Goal: Task Accomplishment & Management: Complete application form

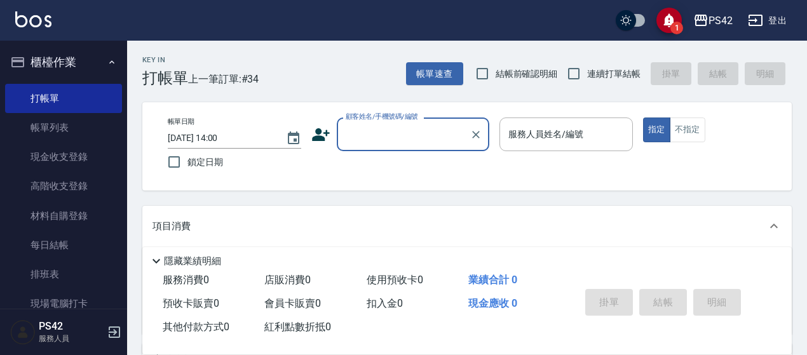
drag, startPoint x: 83, startPoint y: 133, endPoint x: 270, endPoint y: 210, distance: 202.3
click at [83, 133] on link "帳單列表" at bounding box center [63, 127] width 117 height 29
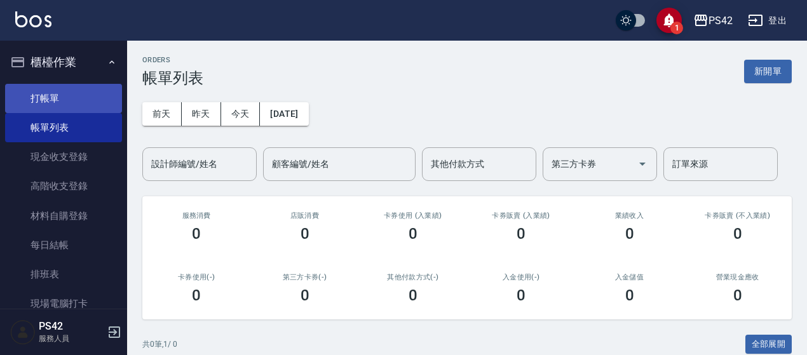
click at [71, 104] on link "打帳單" at bounding box center [63, 98] width 117 height 29
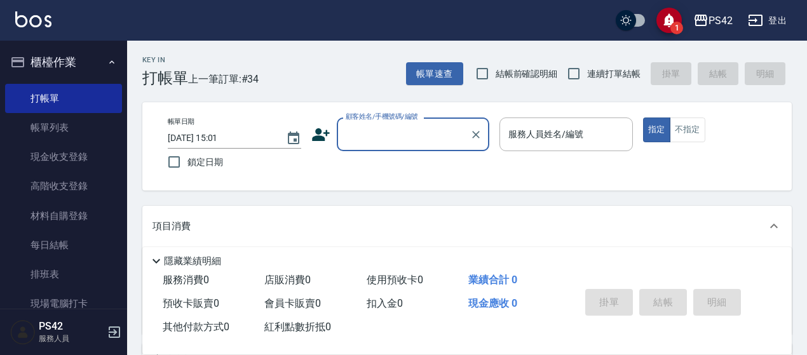
click at [593, 74] on span "連續打單結帳" at bounding box center [613, 73] width 53 height 13
click at [587, 74] on input "連續打單結帳" at bounding box center [574, 73] width 27 height 27
checkbox input "true"
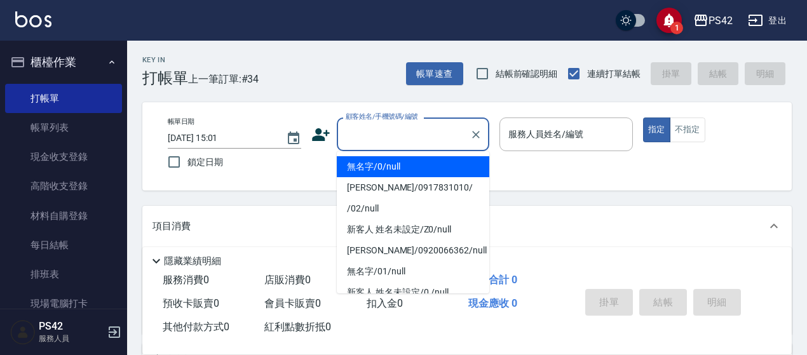
click at [402, 130] on div "顧客姓名/手機號碼/編號 顧客姓名/手機號碼/編號" at bounding box center [413, 135] width 153 height 34
click at [418, 168] on li "無名字/0/null" at bounding box center [413, 166] width 153 height 21
type input "無名字/0/null"
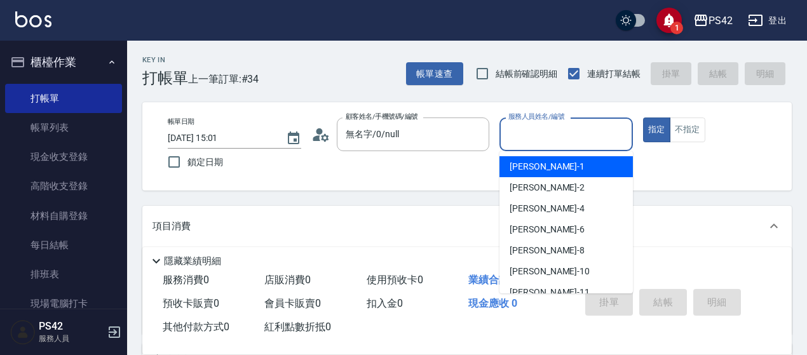
click at [567, 124] on input "服務人員姓名/編號" at bounding box center [566, 134] width 122 height 22
click at [259, 179] on div "帳單日期 [DATE] 15:01 鎖定日期 顧客姓名/手機號碼/編號 無名字/0/null 顧客姓名/手機號碼/編號 服務人員姓名/編號 服務人員姓名/編號…" at bounding box center [467, 146] width 650 height 88
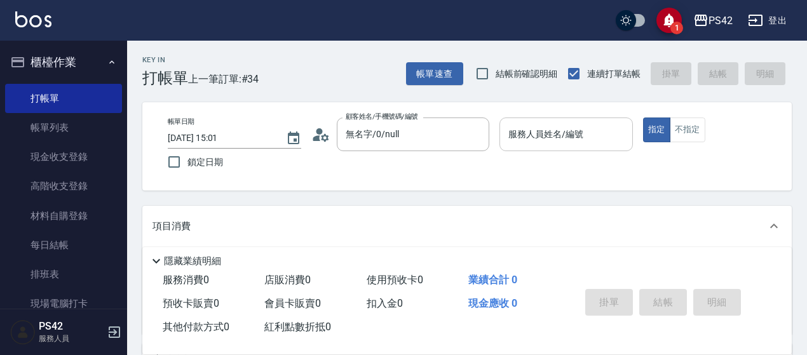
click at [530, 148] on div "服務人員姓名/編號" at bounding box center [566, 135] width 133 height 34
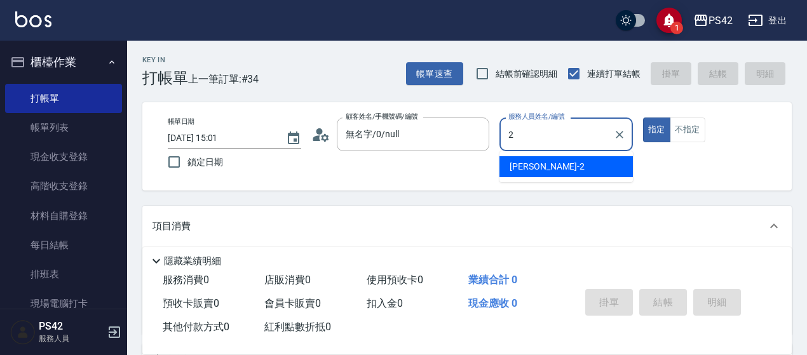
type input "[PERSON_NAME]2"
type button "true"
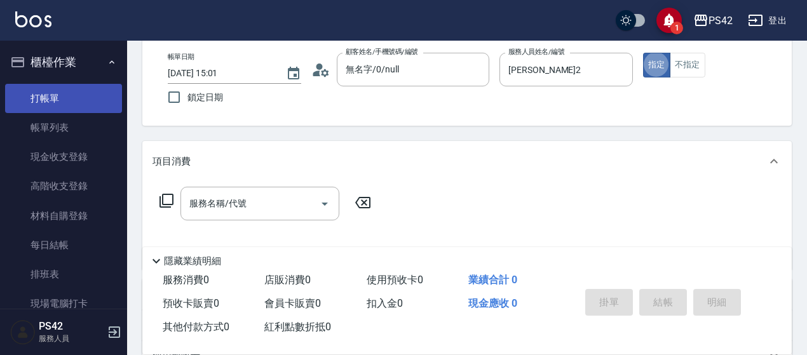
scroll to position [127, 0]
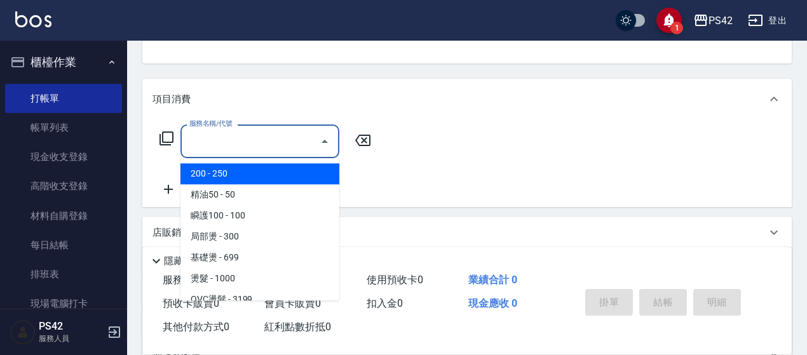
click at [224, 136] on input "服務名稱/代號" at bounding box center [250, 141] width 128 height 22
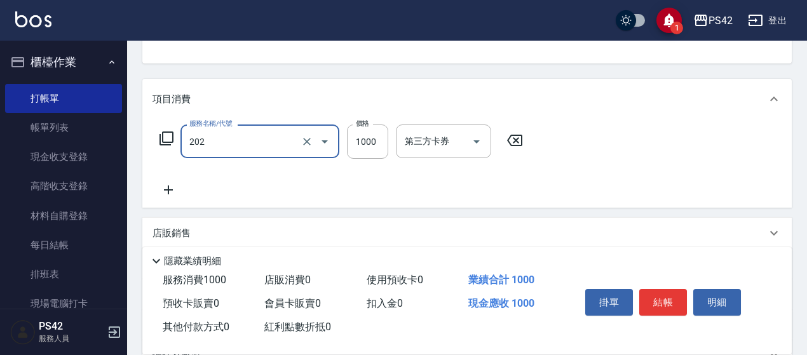
type input "燙髮(202)"
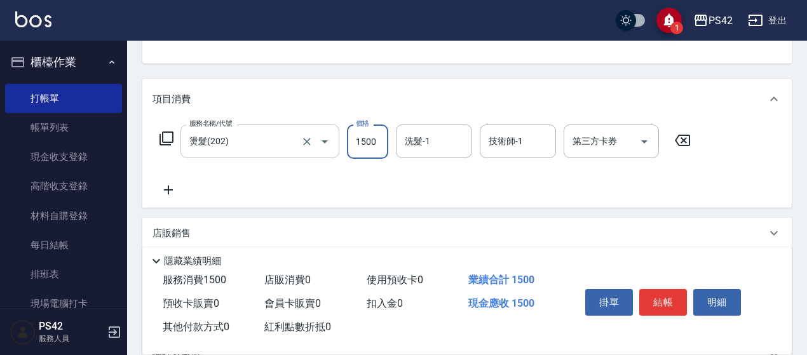
type input "1500"
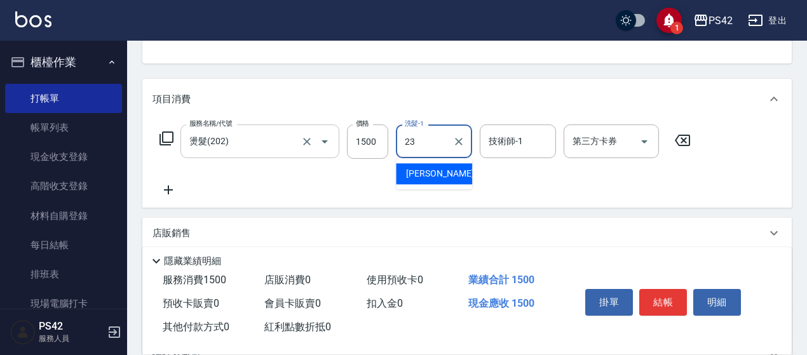
type input "[PERSON_NAME]-23"
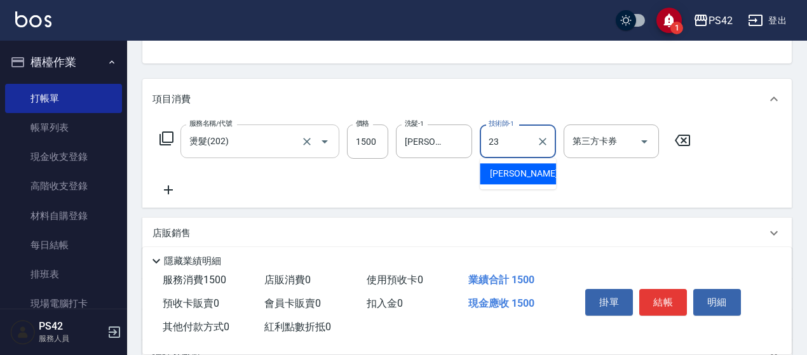
type input "[PERSON_NAME]-23"
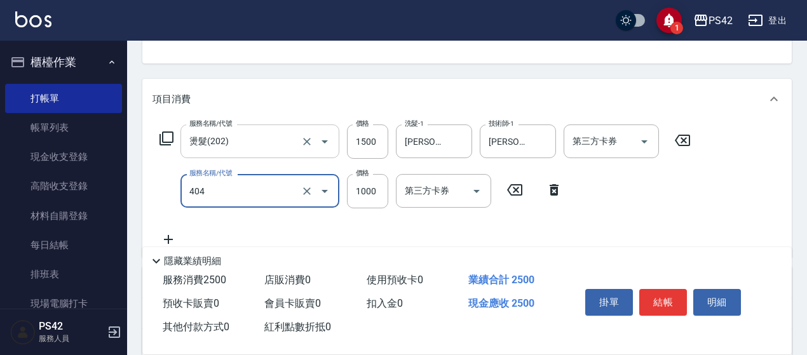
type input "1000護(404)"
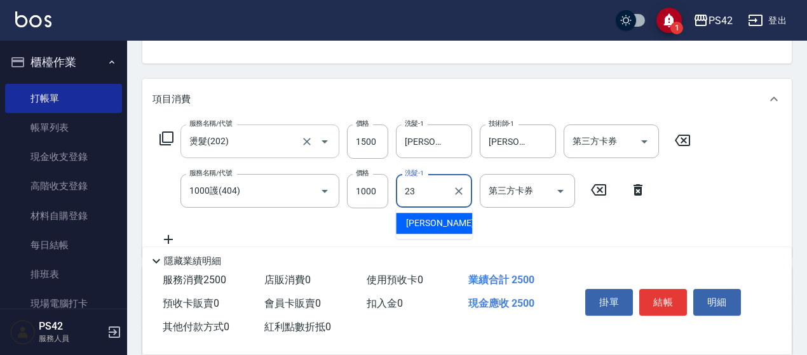
type input "[PERSON_NAME]-23"
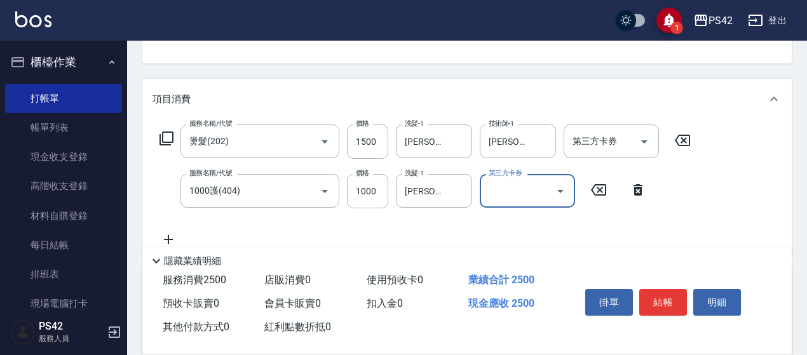
click at [672, 284] on div "掛單 結帳 明細" at bounding box center [663, 304] width 166 height 40
click at [667, 294] on button "結帳" at bounding box center [663, 302] width 48 height 27
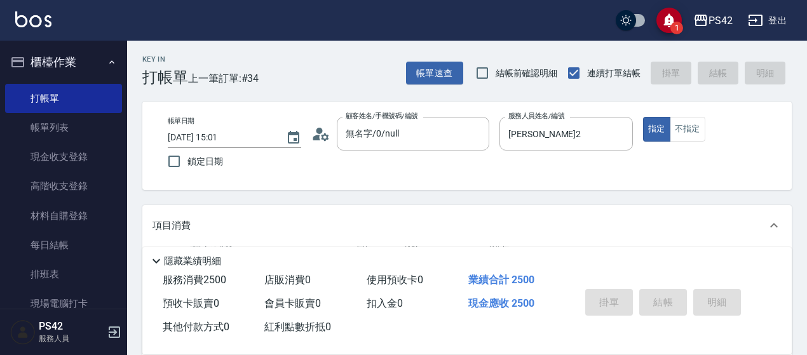
scroll to position [0, 0]
type input "[DATE] 15:02"
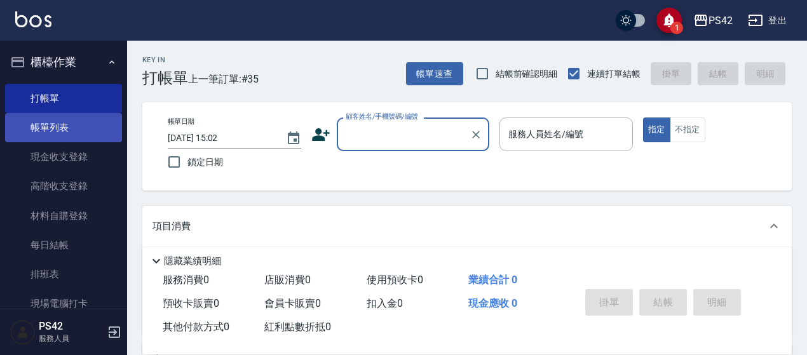
click at [45, 131] on link "帳單列表" at bounding box center [63, 127] width 117 height 29
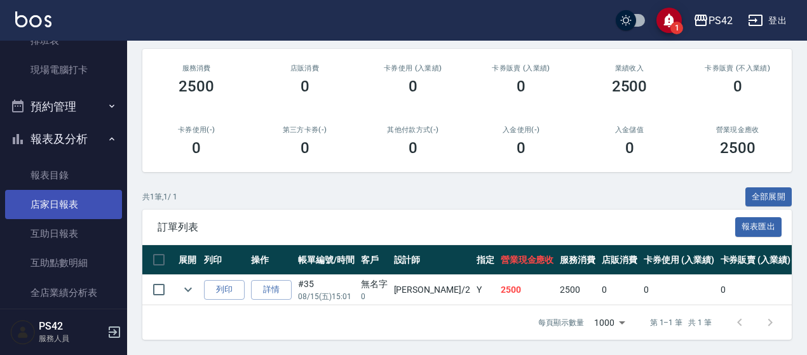
scroll to position [254, 0]
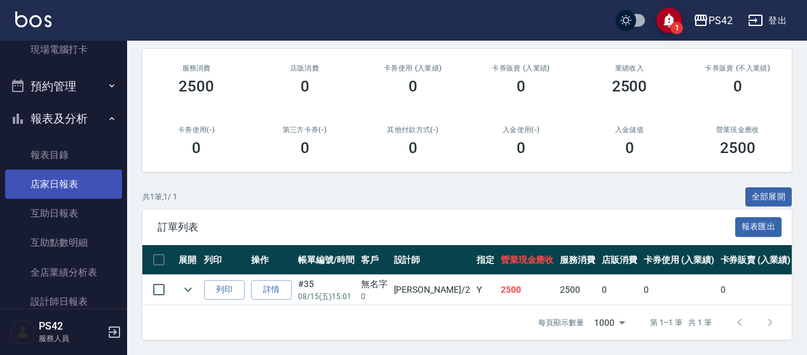
click at [48, 182] on link "店家日報表" at bounding box center [63, 184] width 117 height 29
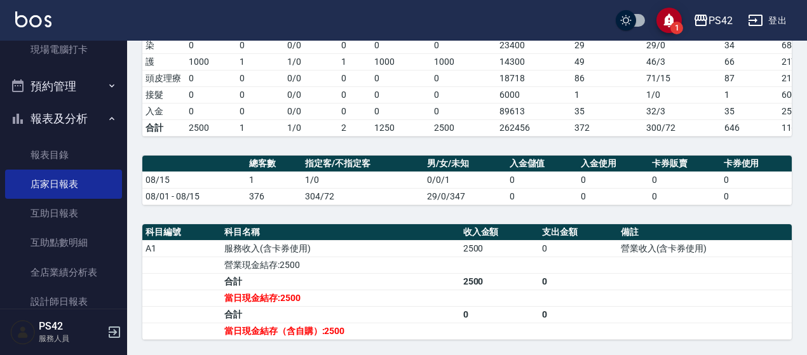
scroll to position [254, 0]
